Goal: Task Accomplishment & Management: Complete application form

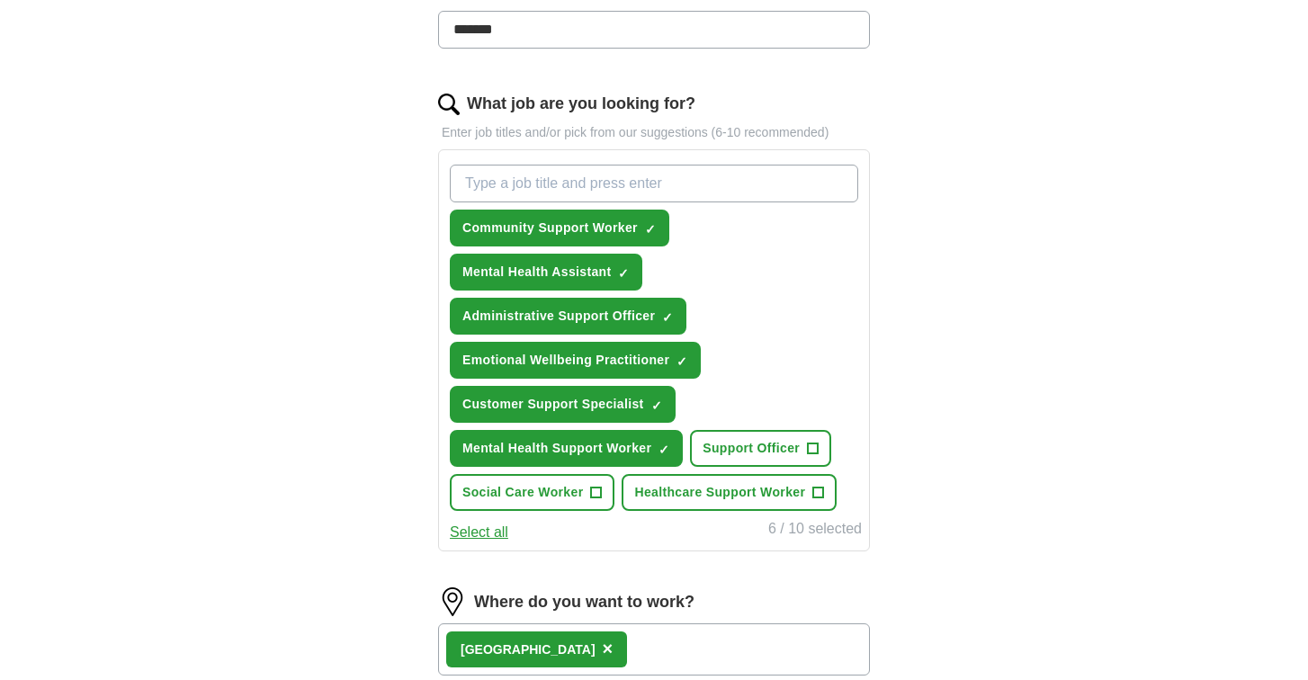
scroll to position [521, 0]
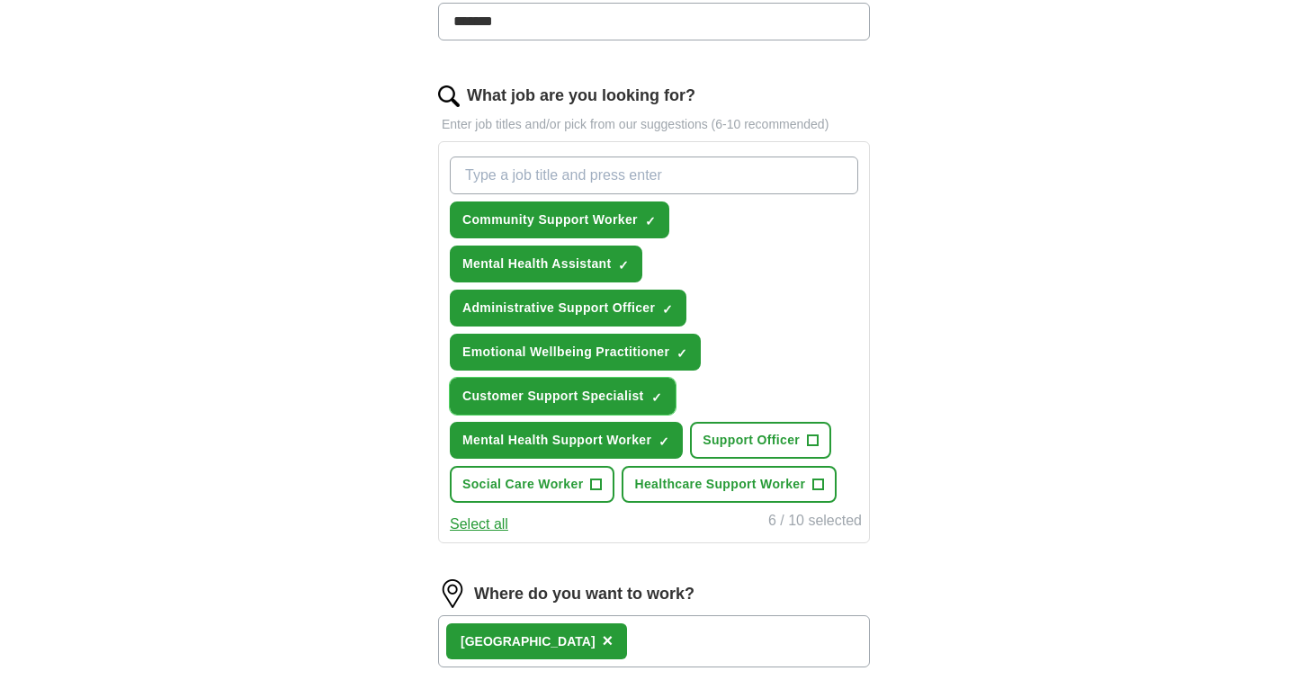
click at [0, 0] on span "×" at bounding box center [0, 0] width 0 height 0
click at [479, 536] on div "Community Support Worker ✓ × Mental Health Assistant ✓ × Administrative Support…" at bounding box center [654, 342] width 432 height 402
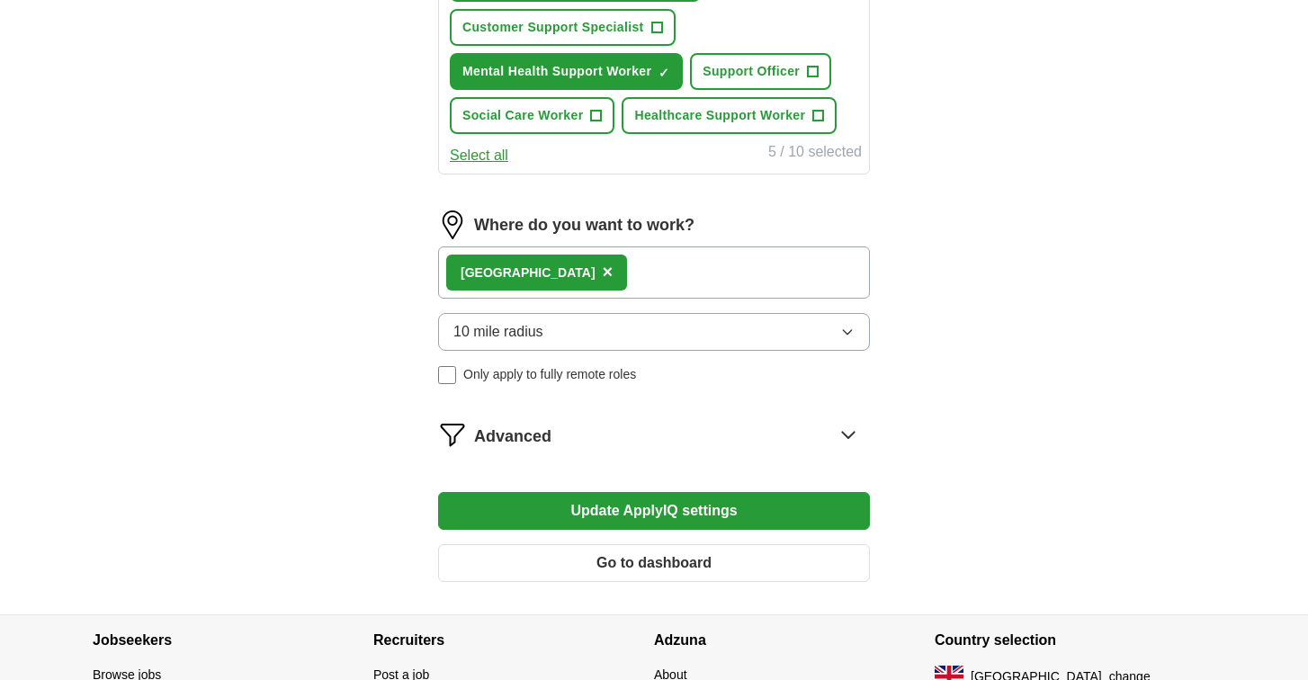
scroll to position [894, 0]
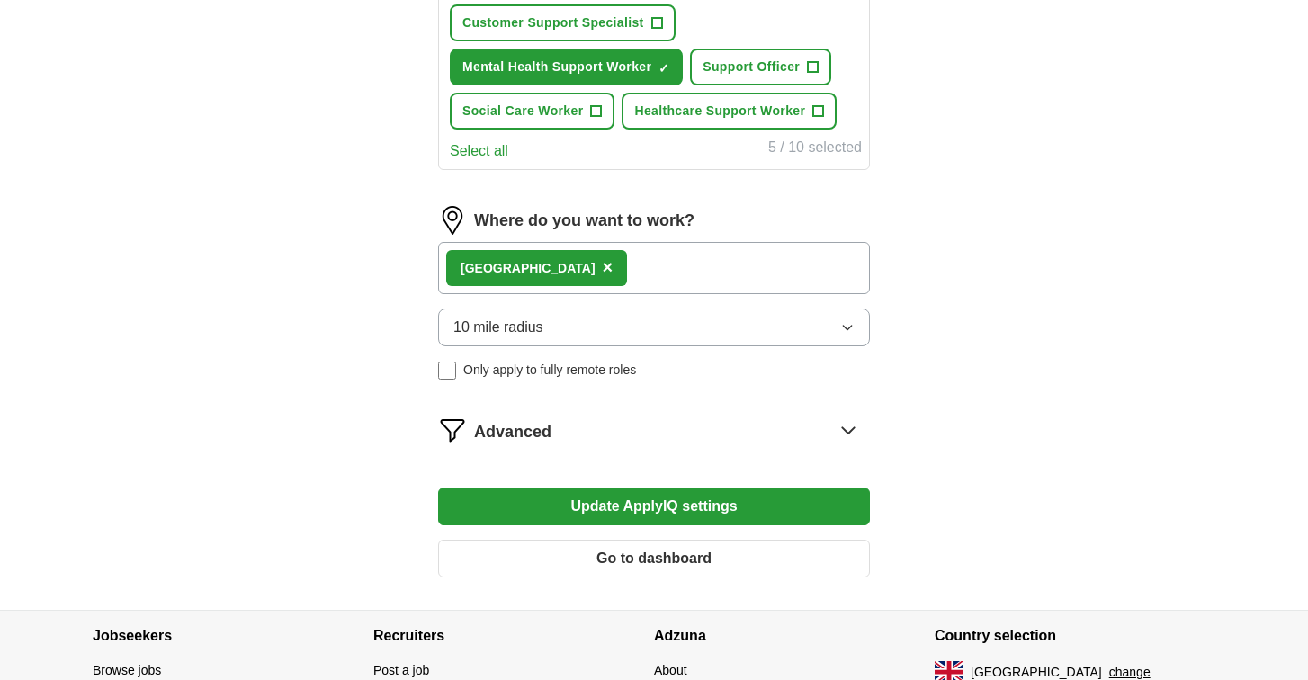
click at [668, 551] on button "Go to dashboard" at bounding box center [654, 559] width 432 height 38
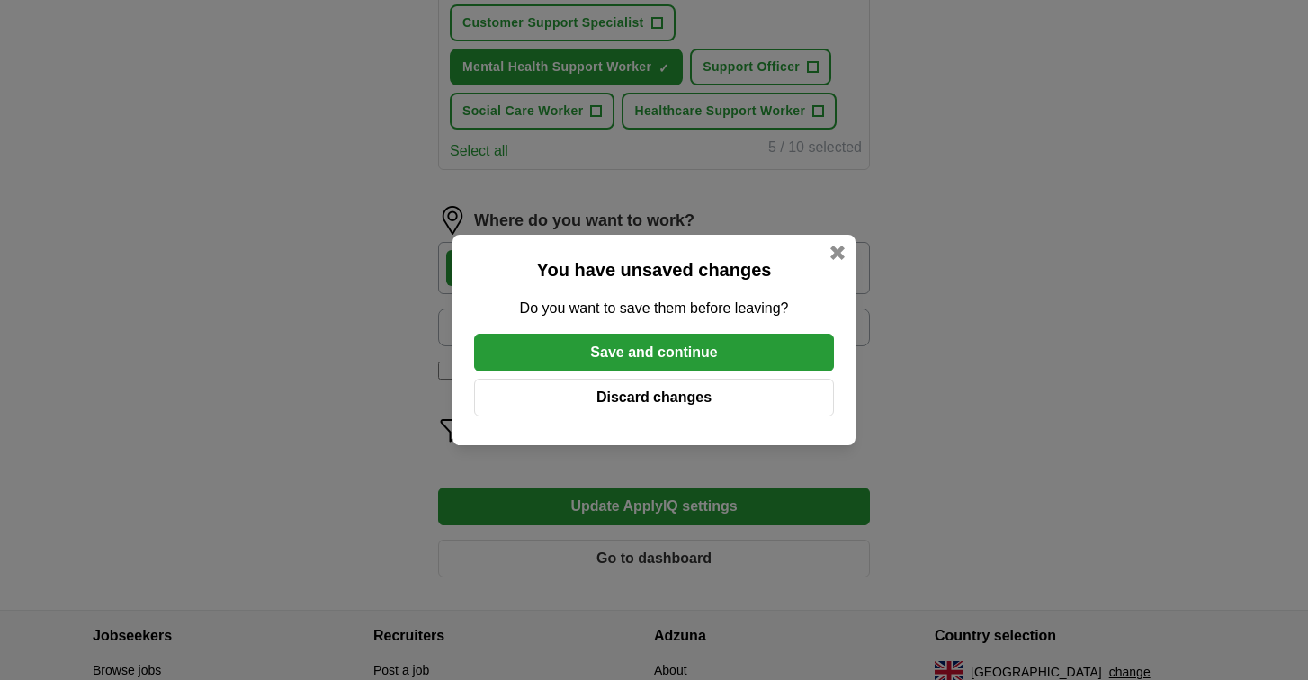
click at [718, 358] on button "Save and continue" at bounding box center [654, 353] width 360 height 38
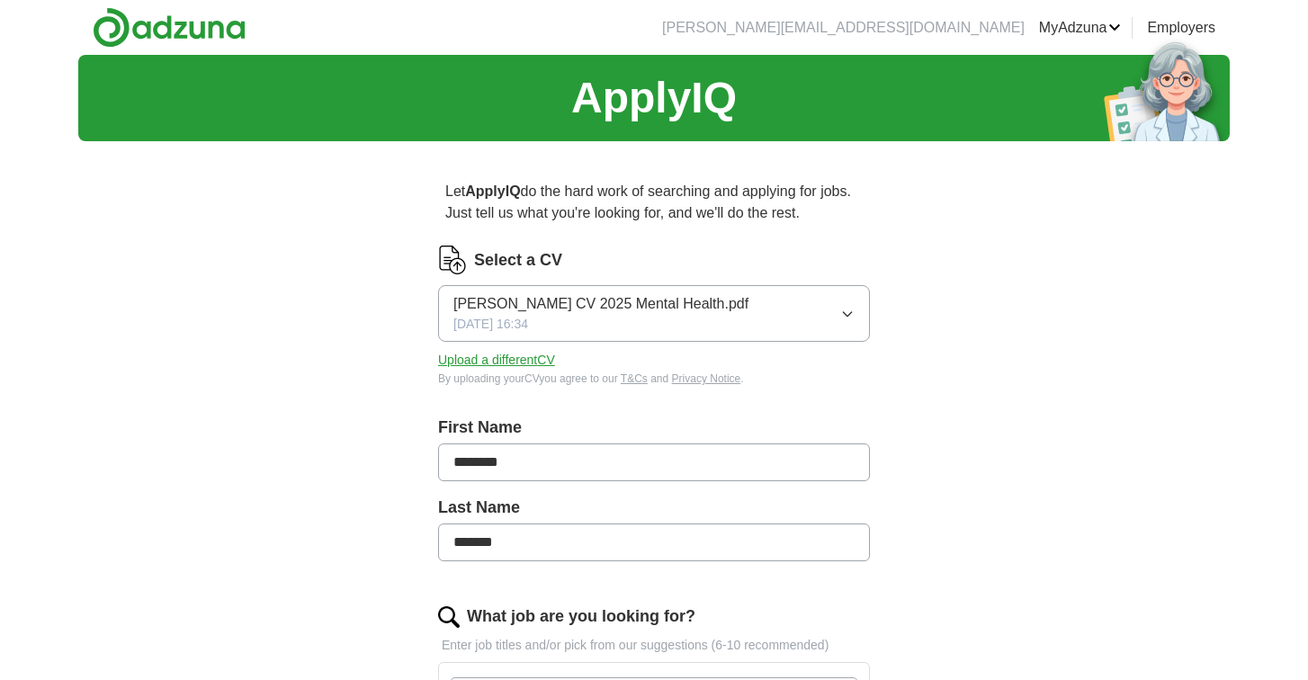
click at [496, 324] on span "[DATE] 16:34" at bounding box center [490, 324] width 75 height 19
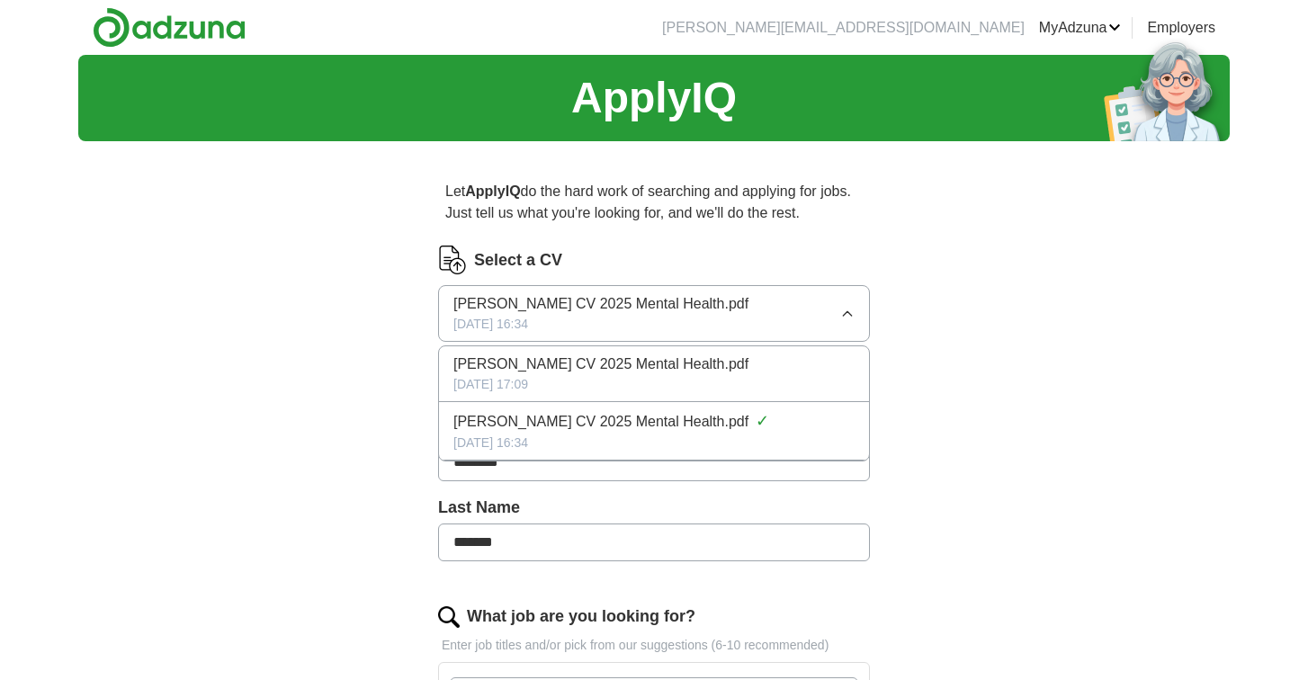
click at [496, 325] on span "[DATE] 16:34" at bounding box center [490, 324] width 75 height 19
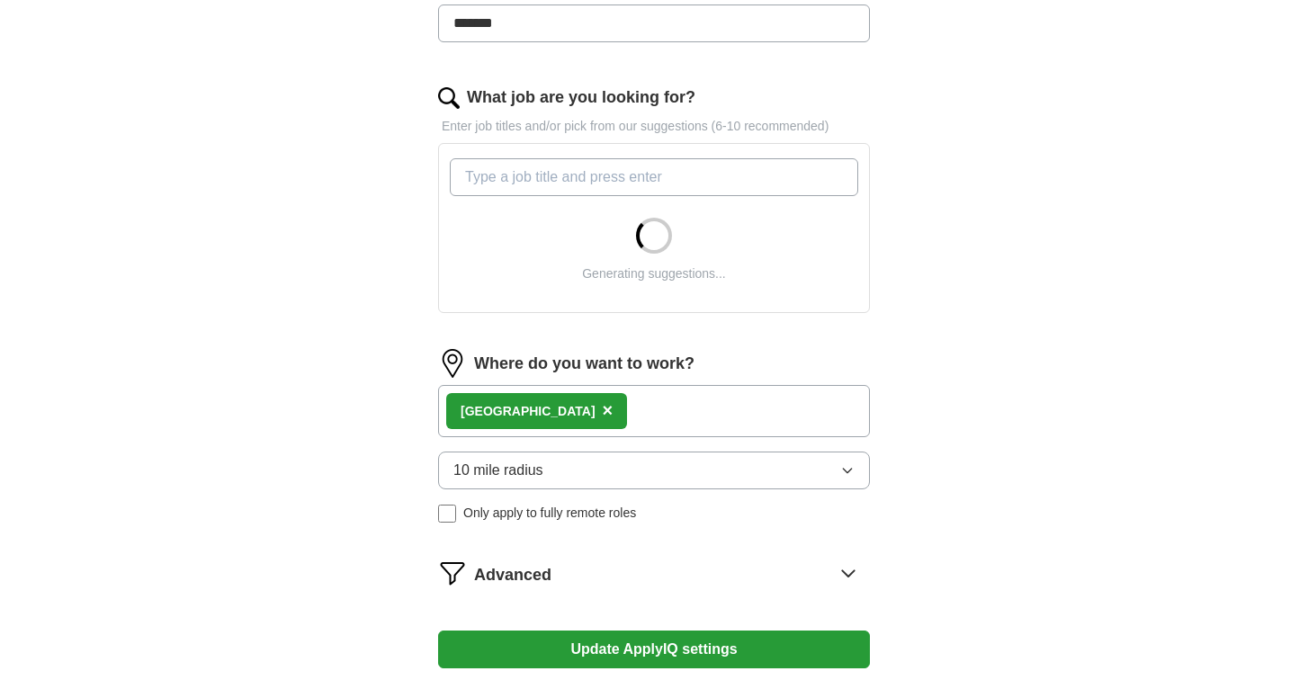
scroll to position [520, 0]
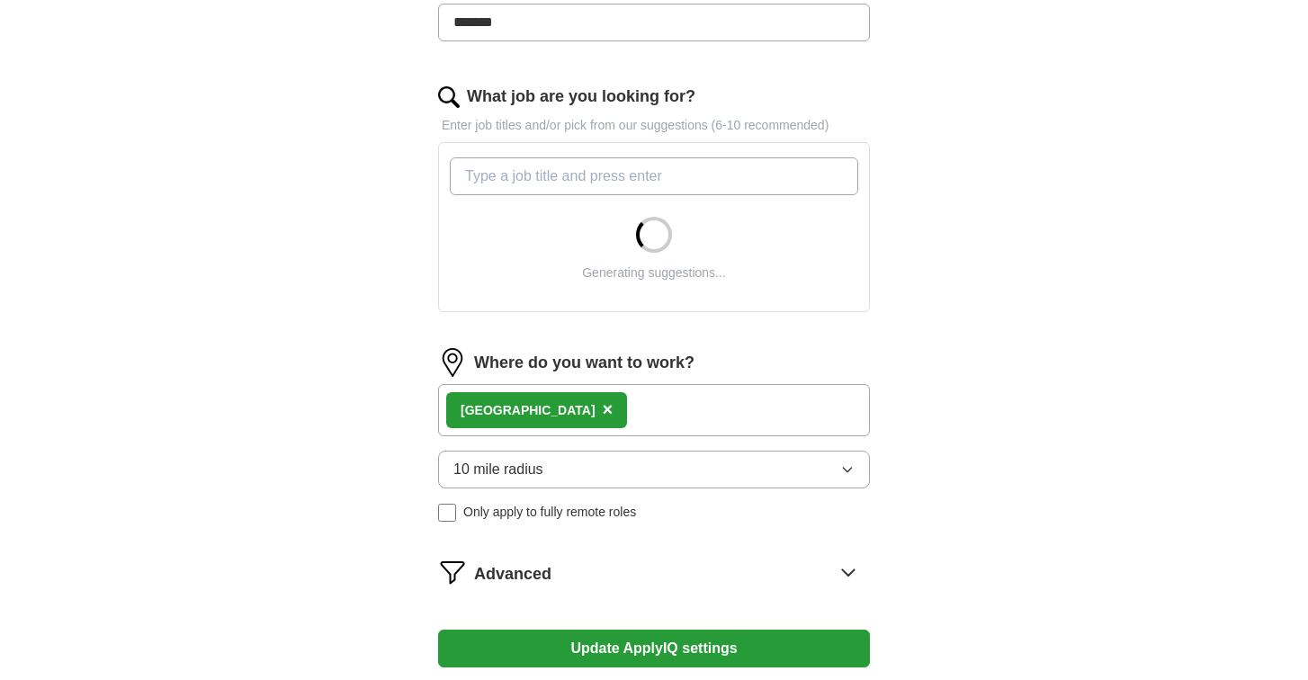
click at [832, 565] on div "Advanced" at bounding box center [672, 572] width 396 height 29
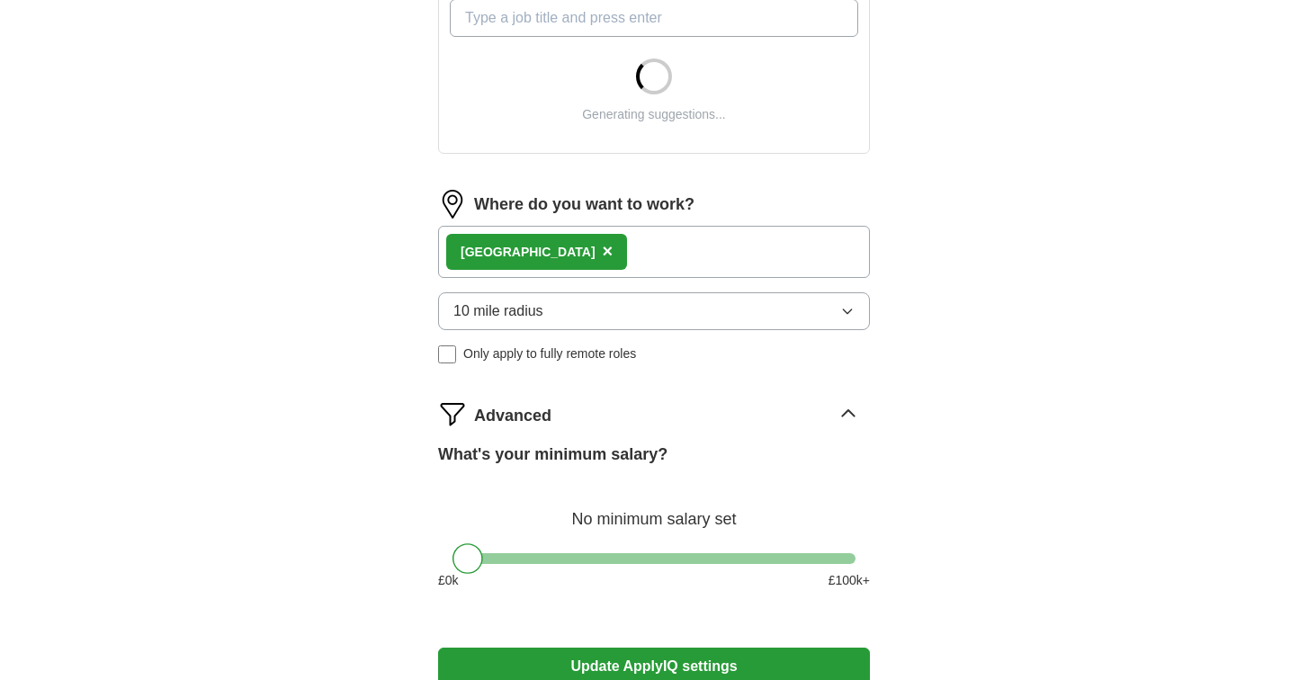
scroll to position [686, 0]
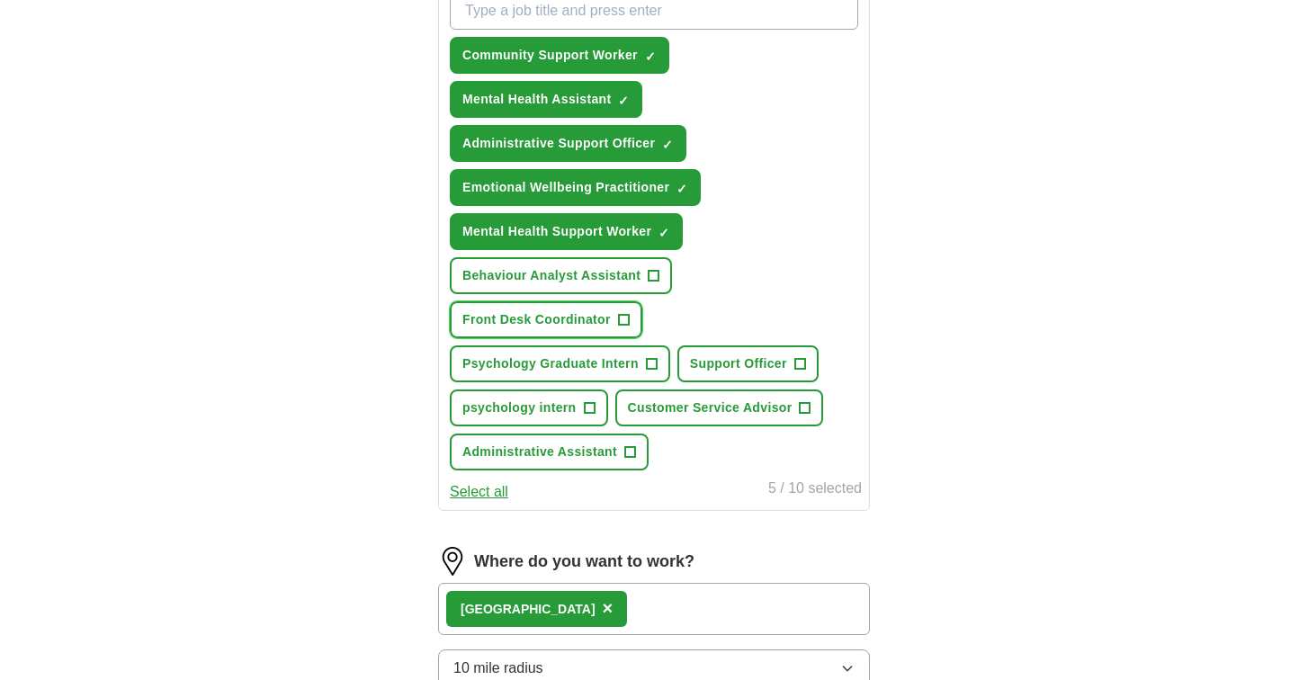
click at [625, 318] on span "+" at bounding box center [623, 320] width 11 height 14
click at [629, 317] on span "✓ ×" at bounding box center [624, 320] width 12 height 11
click at [628, 317] on span "+" at bounding box center [623, 320] width 11 height 14
click at [585, 409] on span "+" at bounding box center [589, 408] width 11 height 14
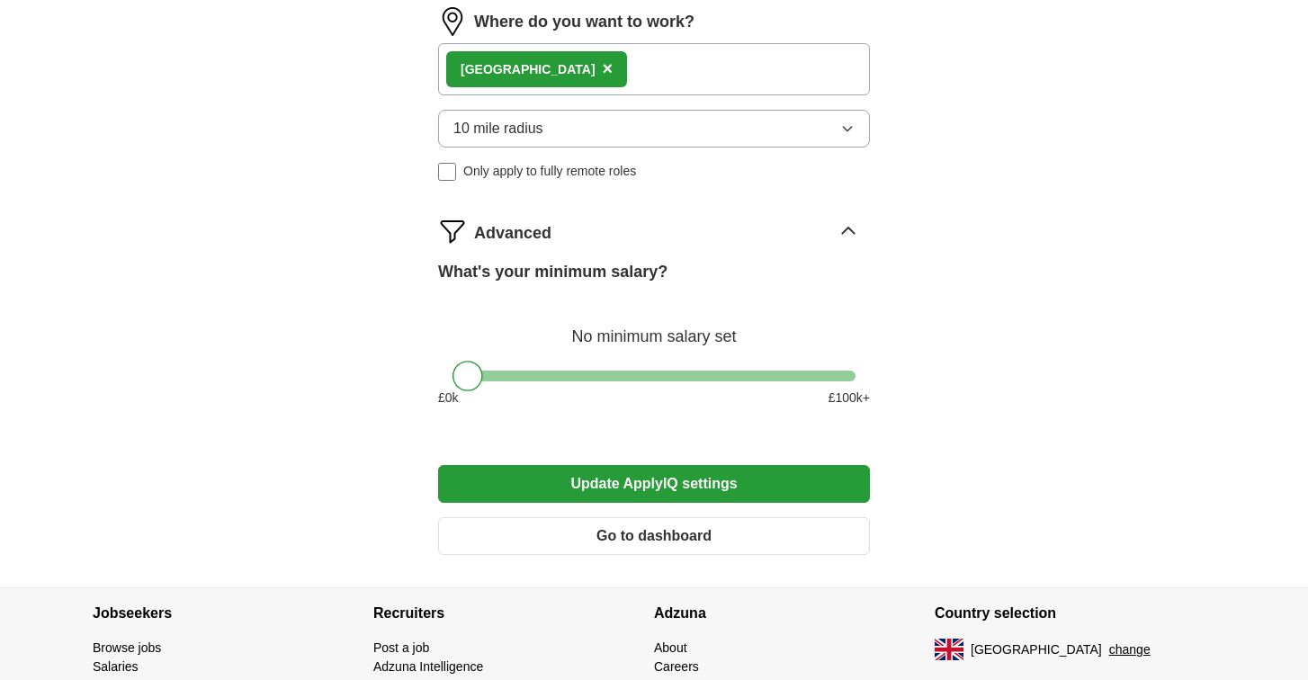
scroll to position [1243, 0]
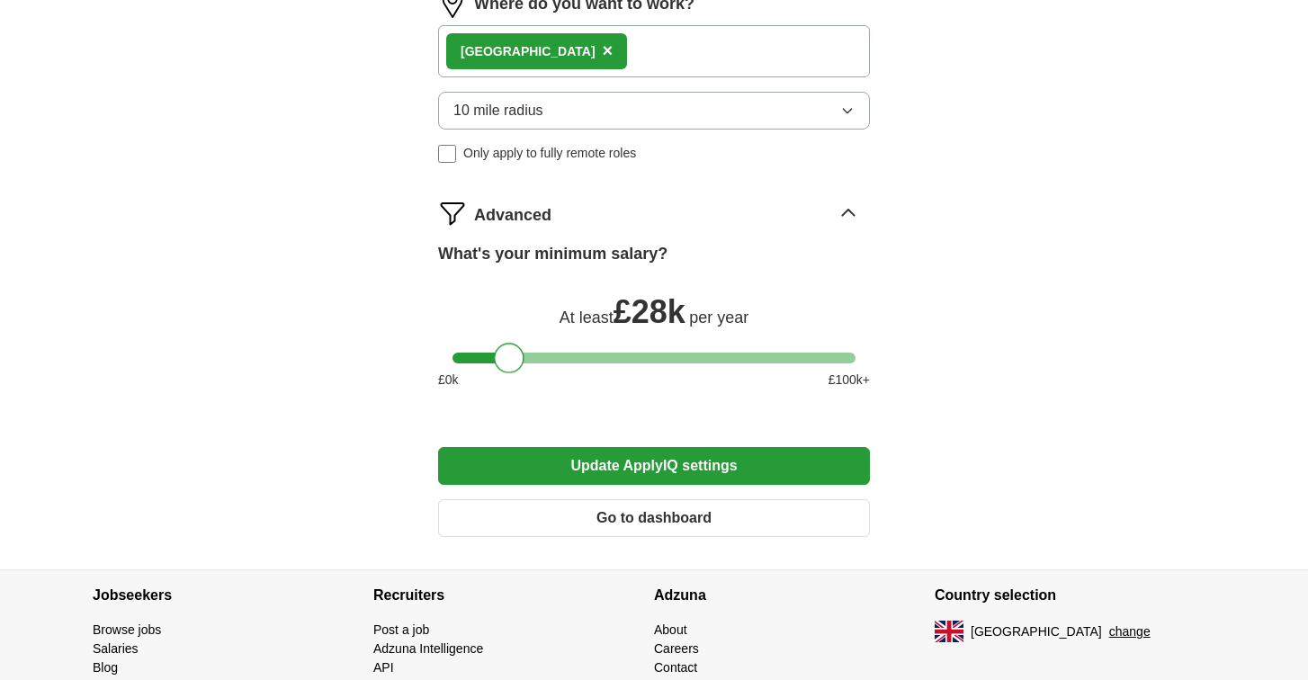
drag, startPoint x: 471, startPoint y: 361, endPoint x: 514, endPoint y: 362, distance: 42.3
click at [514, 362] on div at bounding box center [509, 358] width 31 height 31
click at [509, 362] on div at bounding box center [504, 358] width 31 height 31
click at [622, 464] on button "Update ApplyIQ settings" at bounding box center [654, 466] width 432 height 38
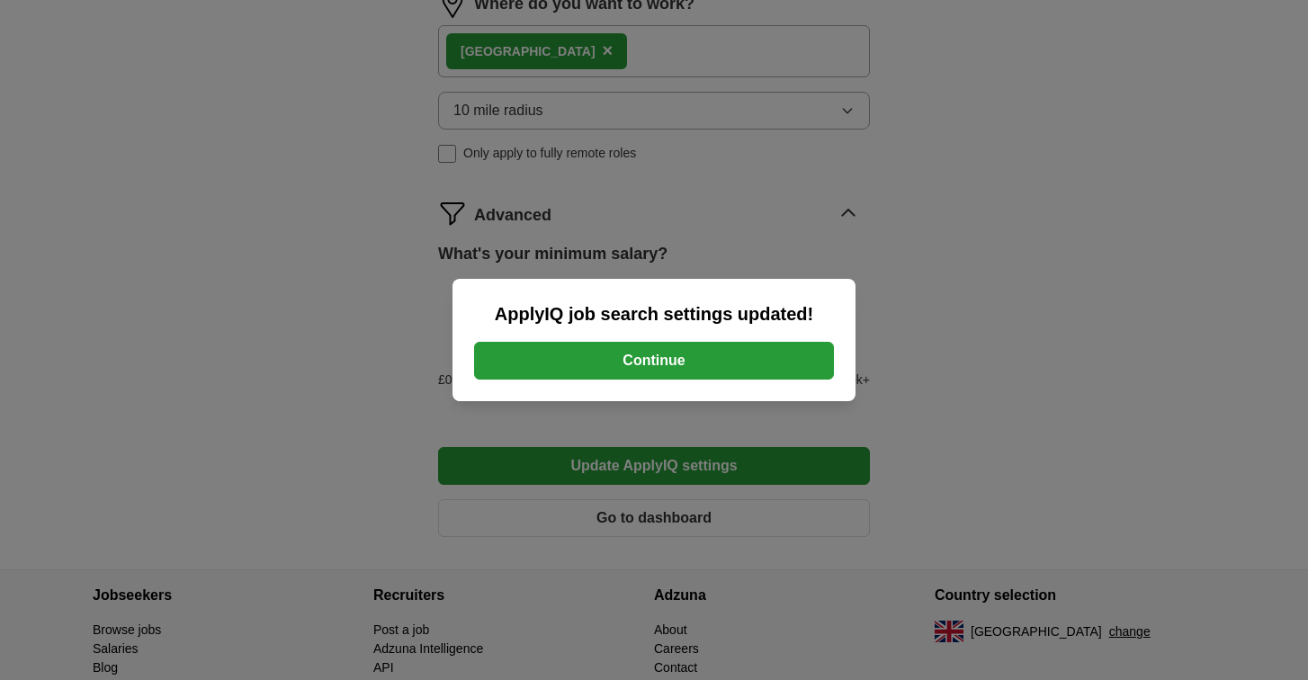
click at [663, 352] on button "Continue" at bounding box center [654, 361] width 360 height 38
